Goal: Task Accomplishment & Management: Use online tool/utility

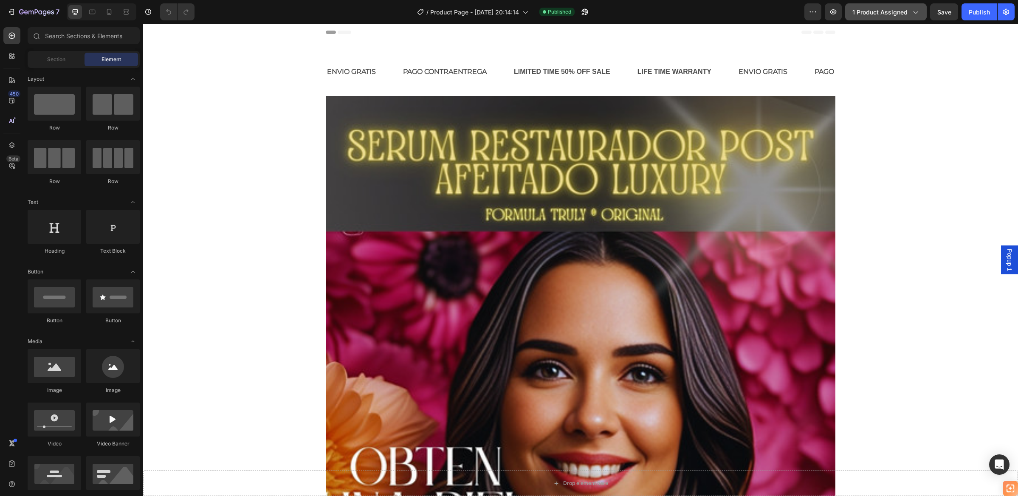
click at [897, 10] on span "1 product assigned" at bounding box center [879, 12] width 55 height 9
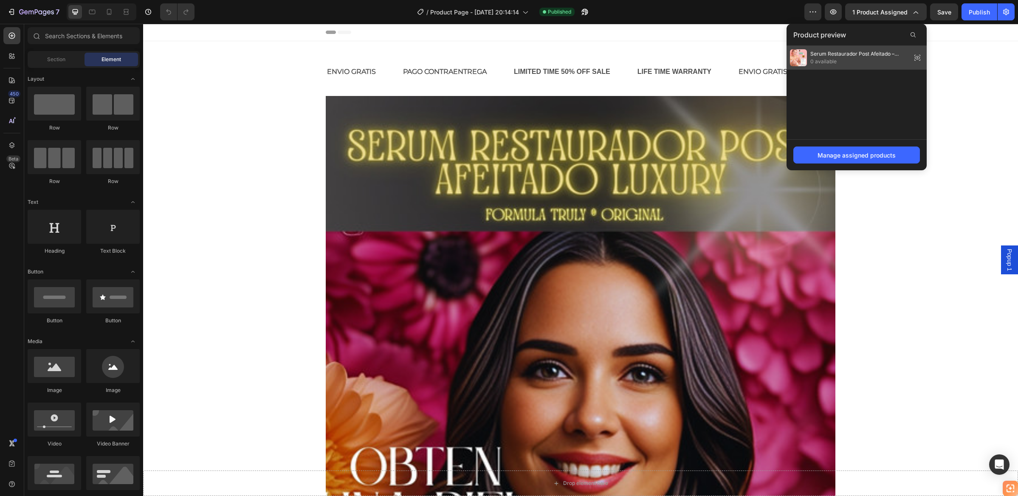
click at [897, 56] on span "Serum Restaurador Post Afeitado – Fórmula Truly® Original" at bounding box center [859, 54] width 98 height 8
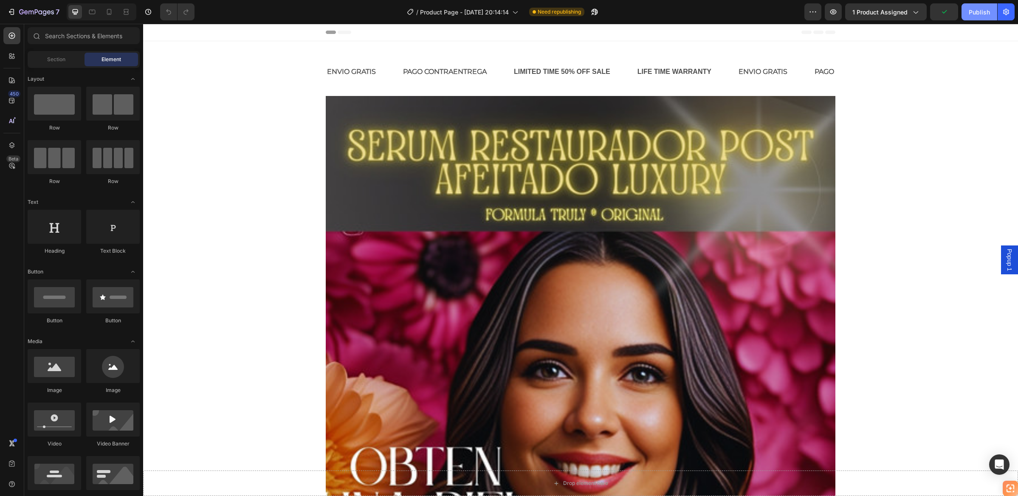
click at [982, 13] on div "Publish" at bounding box center [979, 12] width 21 height 9
click at [104, 13] on div at bounding box center [109, 12] width 14 height 14
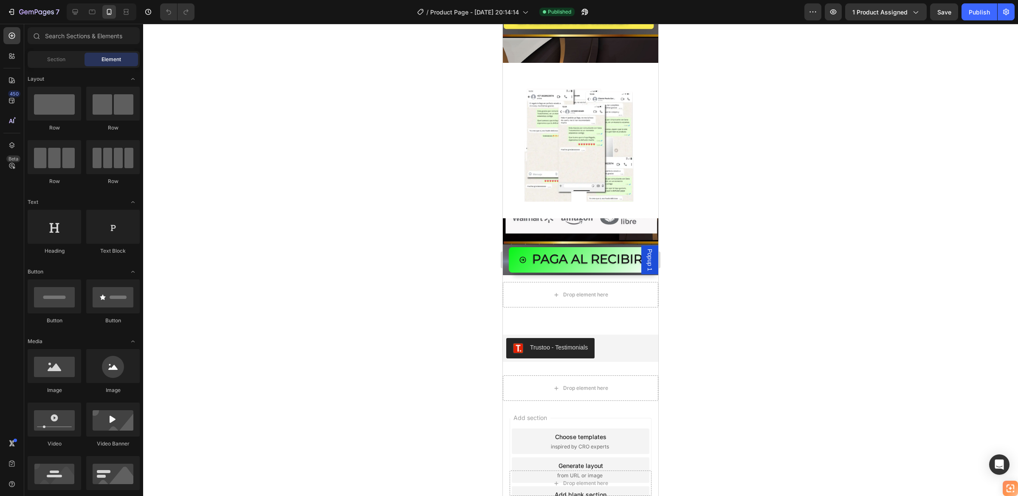
scroll to position [1769, 0]
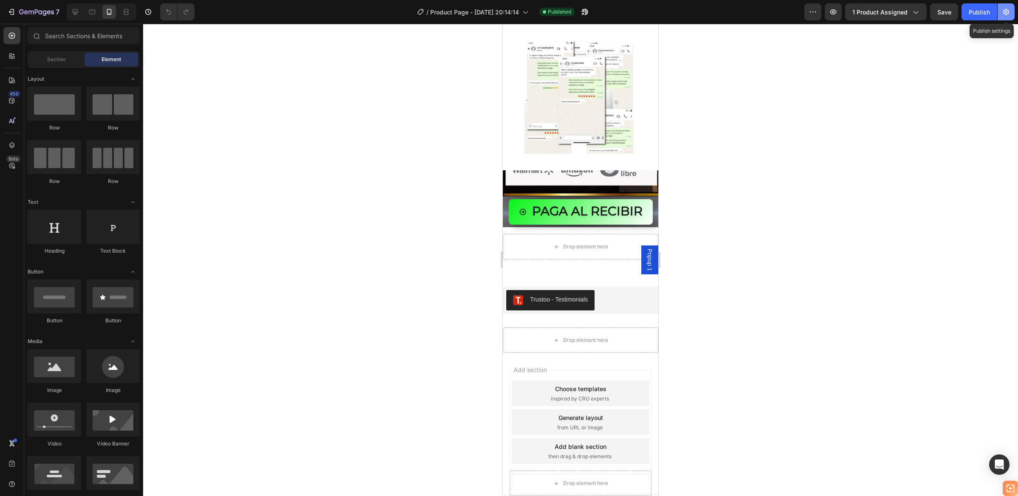
click at [1010, 7] on button "button" at bounding box center [1006, 11] width 17 height 17
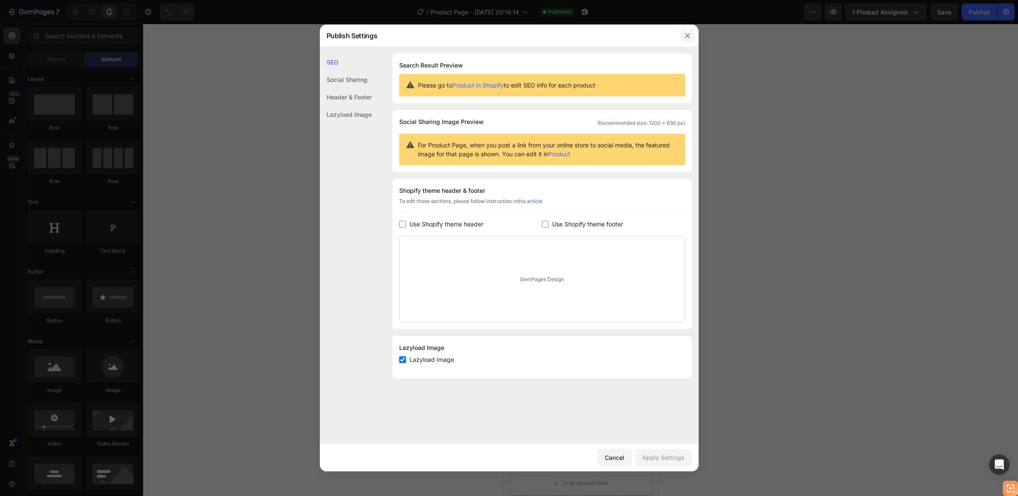
click at [689, 35] on icon "button" at bounding box center [687, 35] width 7 height 7
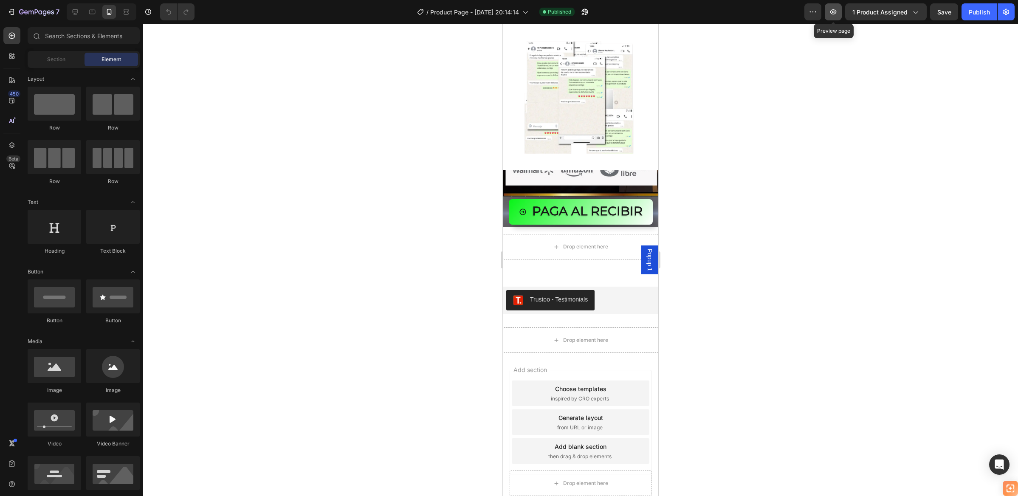
click at [832, 13] on icon "button" at bounding box center [833, 12] width 8 height 8
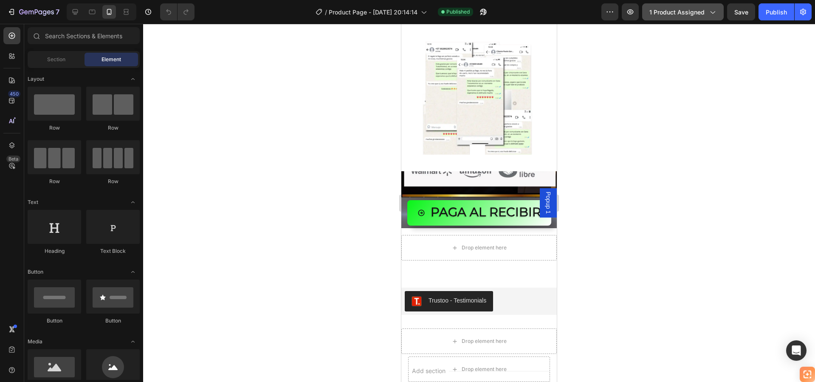
scroll to position [1768, 0]
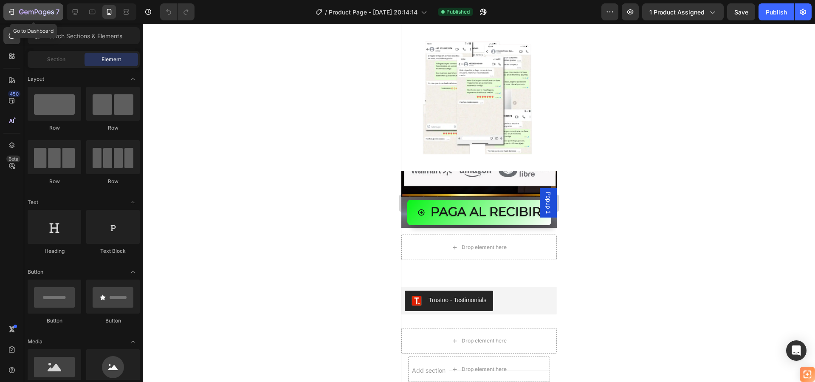
click at [13, 11] on icon "button" at bounding box center [11, 12] width 8 height 8
